Goal: Task Accomplishment & Management: Use online tool/utility

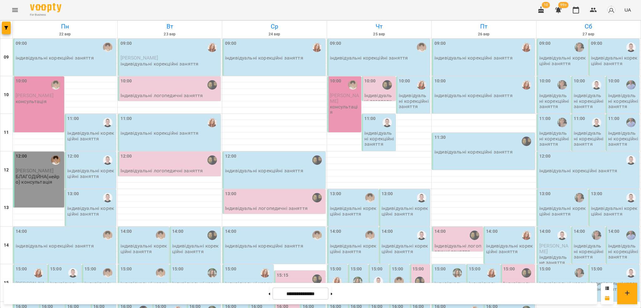
scroll to position [172, 0]
click at [269, 295] on button at bounding box center [270, 293] width 2 height 14
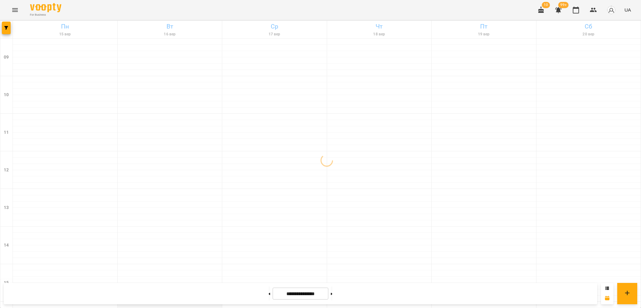
scroll to position [89, 0]
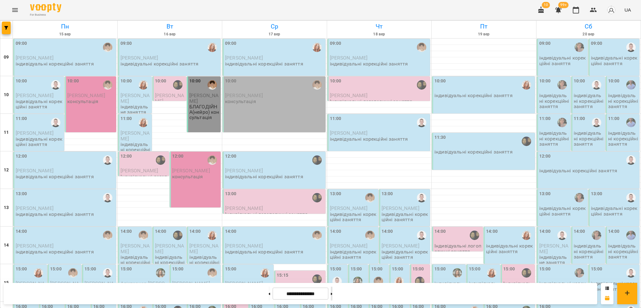
click at [332, 290] on button at bounding box center [332, 293] width 2 height 14
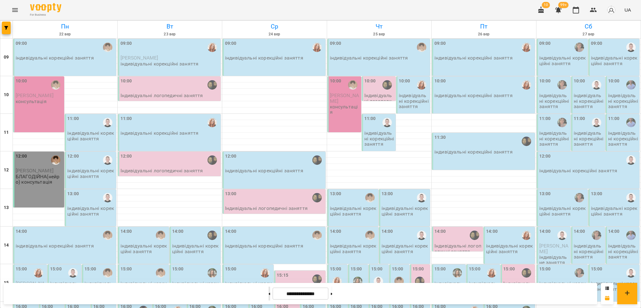
click at [269, 294] on button at bounding box center [270, 293] width 2 height 14
type input "**********"
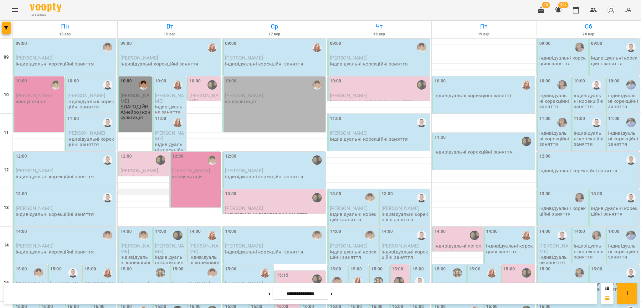
scroll to position [167, 0]
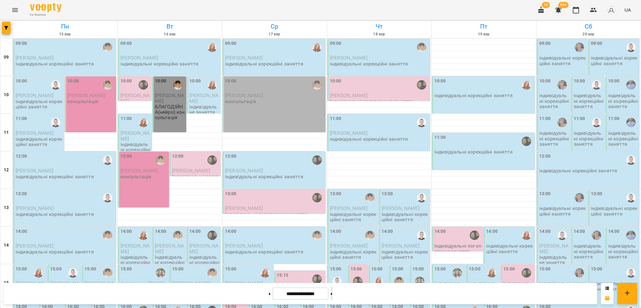
click at [332, 294] on button at bounding box center [332, 293] width 2 height 14
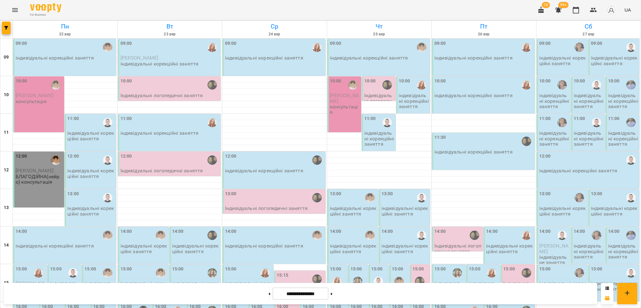
scroll to position [172, 0]
click at [269, 290] on button at bounding box center [270, 293] width 2 height 14
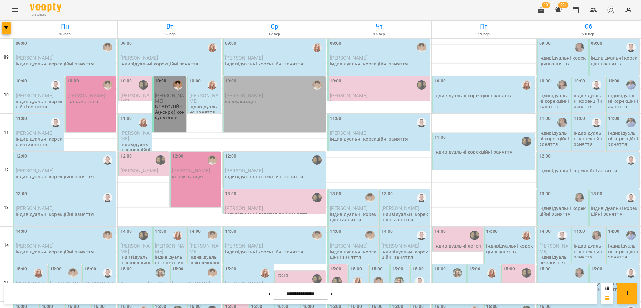
scroll to position [5, 0]
click at [332, 295] on button at bounding box center [332, 293] width 2 height 14
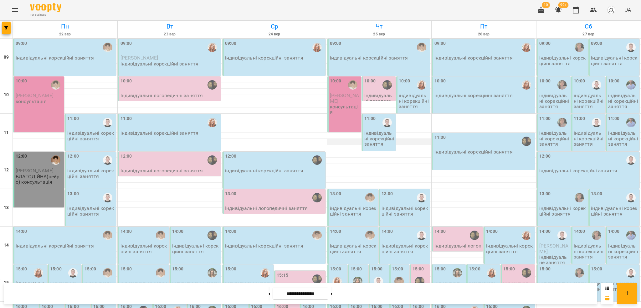
scroll to position [0, 0]
click at [269, 290] on button at bounding box center [270, 293] width 2 height 14
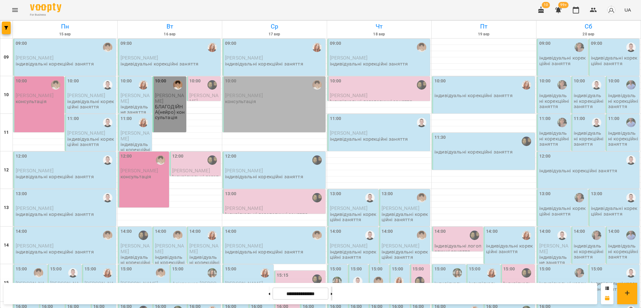
click at [332, 295] on button at bounding box center [332, 293] width 2 height 14
type input "**********"
